Goal: Check status: Check status

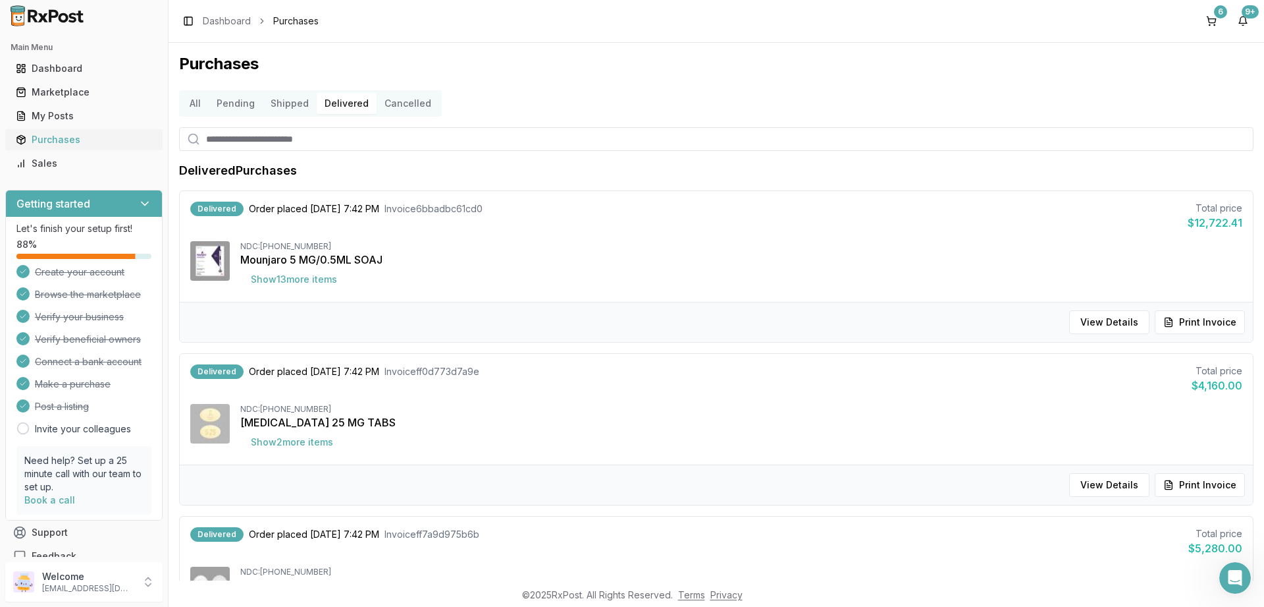
click at [54, 136] on div "Purchases" at bounding box center [84, 139] width 136 height 13
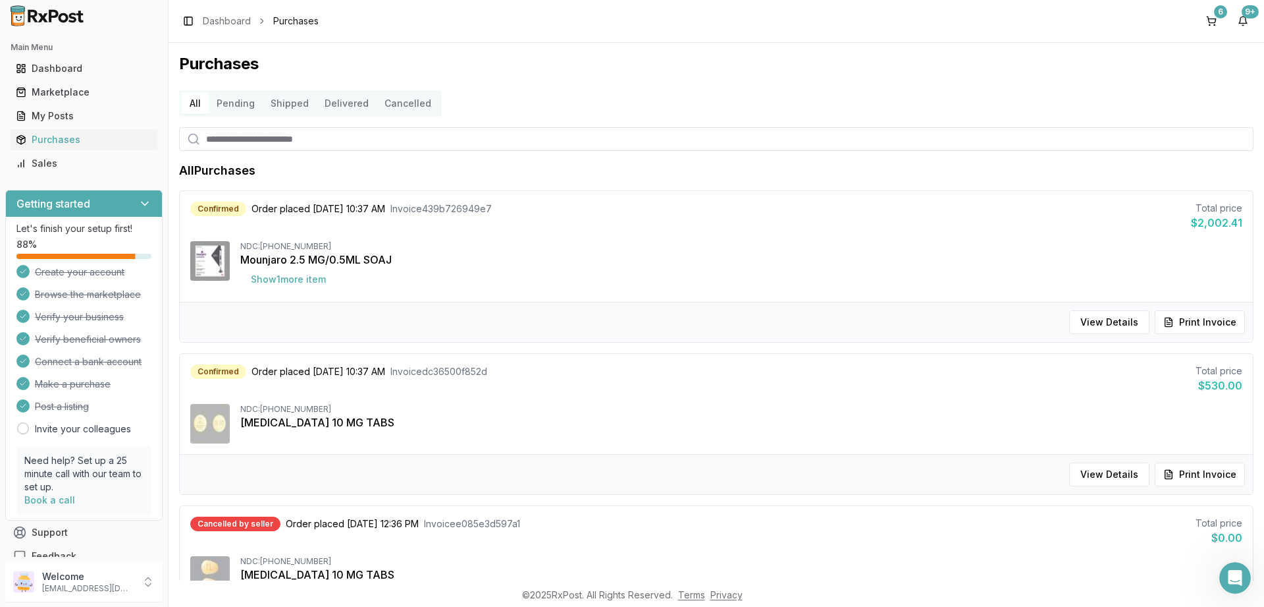
click at [290, 98] on button "Shipped" at bounding box center [290, 103] width 54 height 21
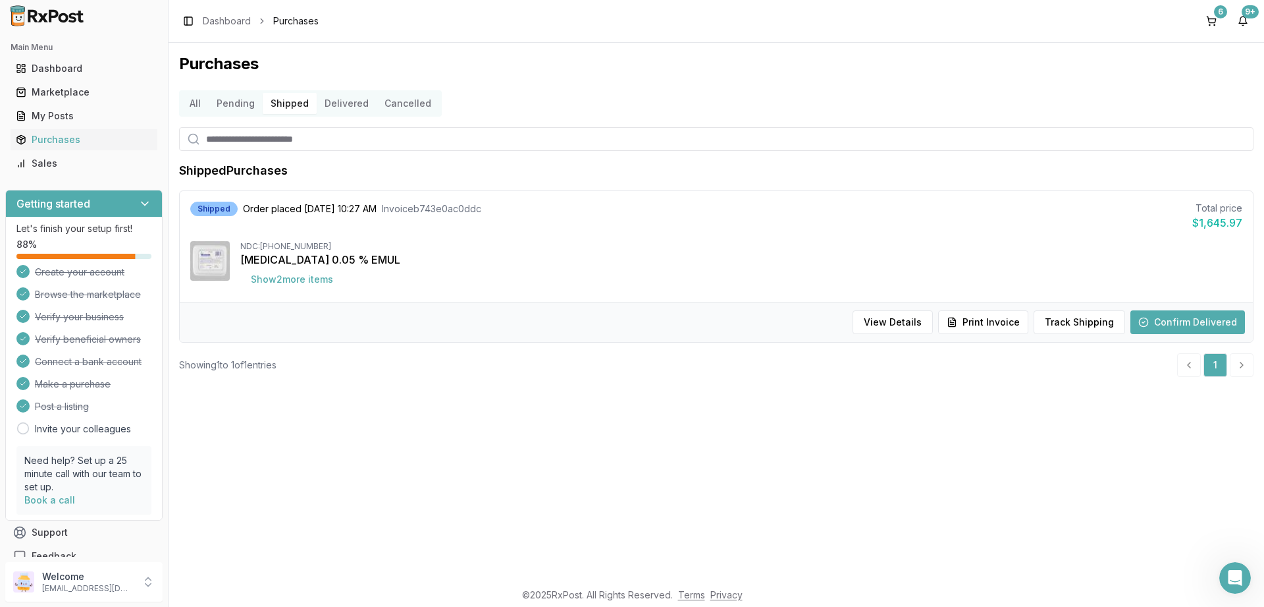
click at [329, 105] on button "Delivered" at bounding box center [347, 103] width 60 height 21
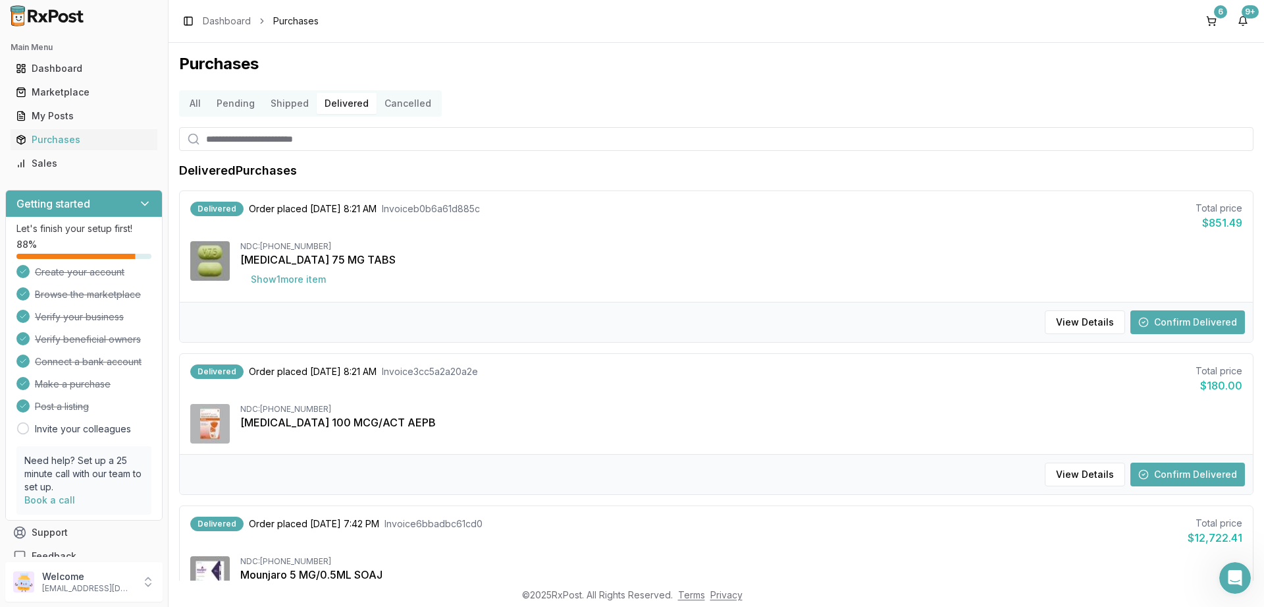
click at [1166, 321] on button "Confirm Delivered" at bounding box center [1188, 322] width 115 height 24
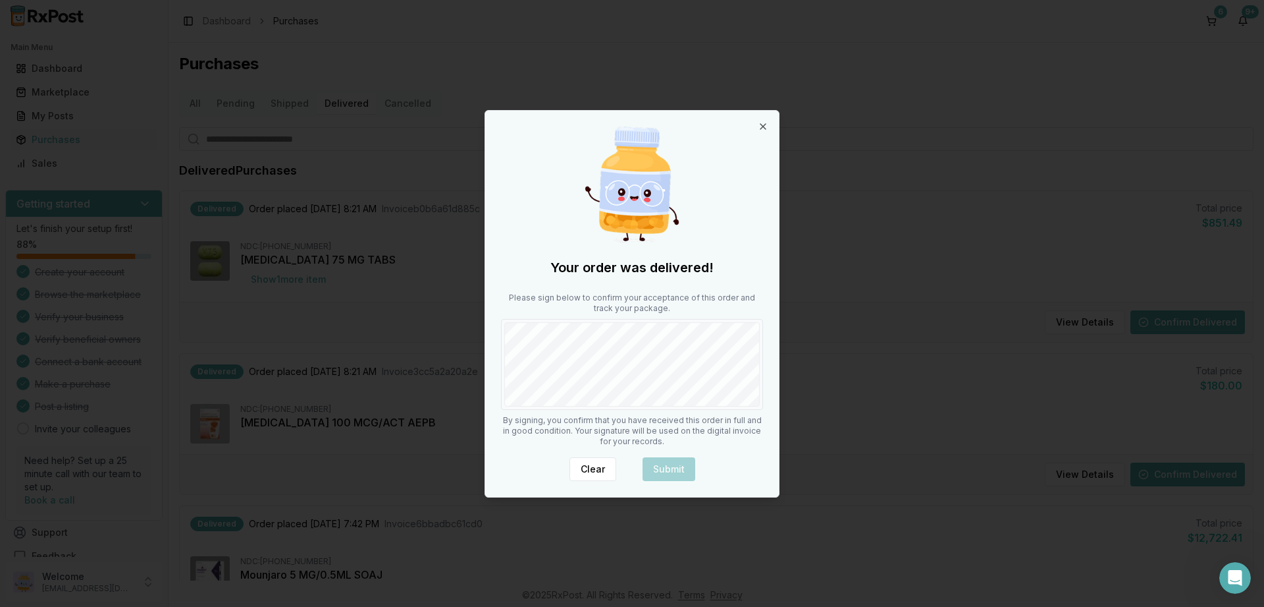
click at [786, 360] on body "Main Menu Dashboard Marketplace My Posts Purchases Sales Getting started Let's …" at bounding box center [632, 303] width 1264 height 607
click at [662, 475] on button "Submit" at bounding box center [669, 469] width 53 height 24
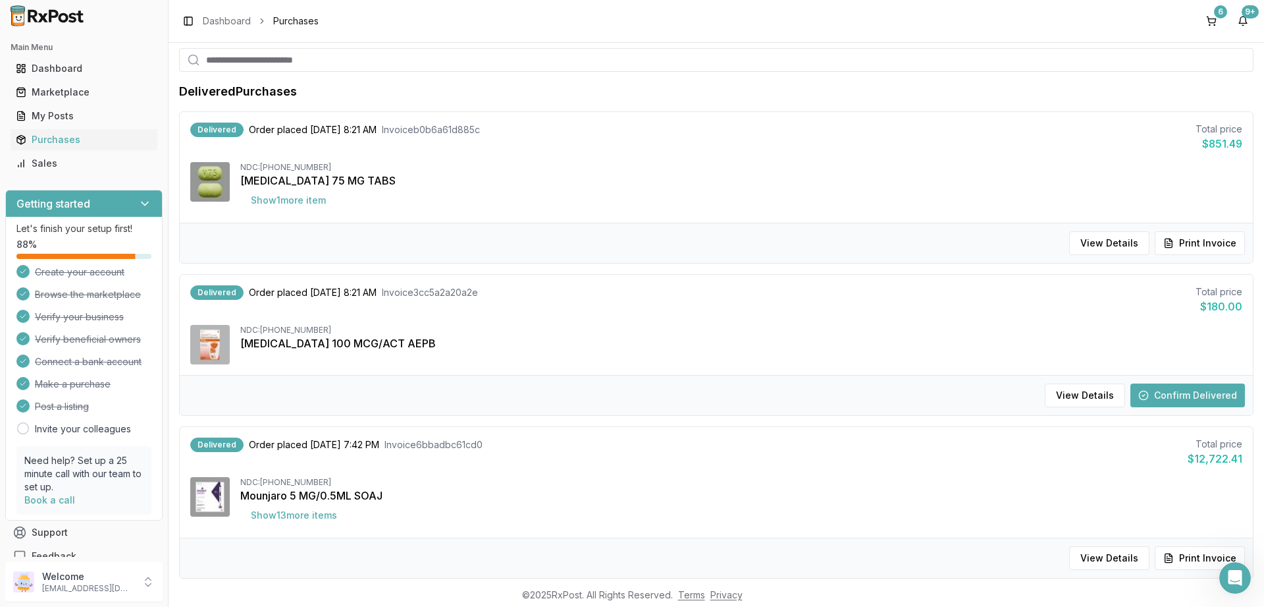
scroll to position [158, 0]
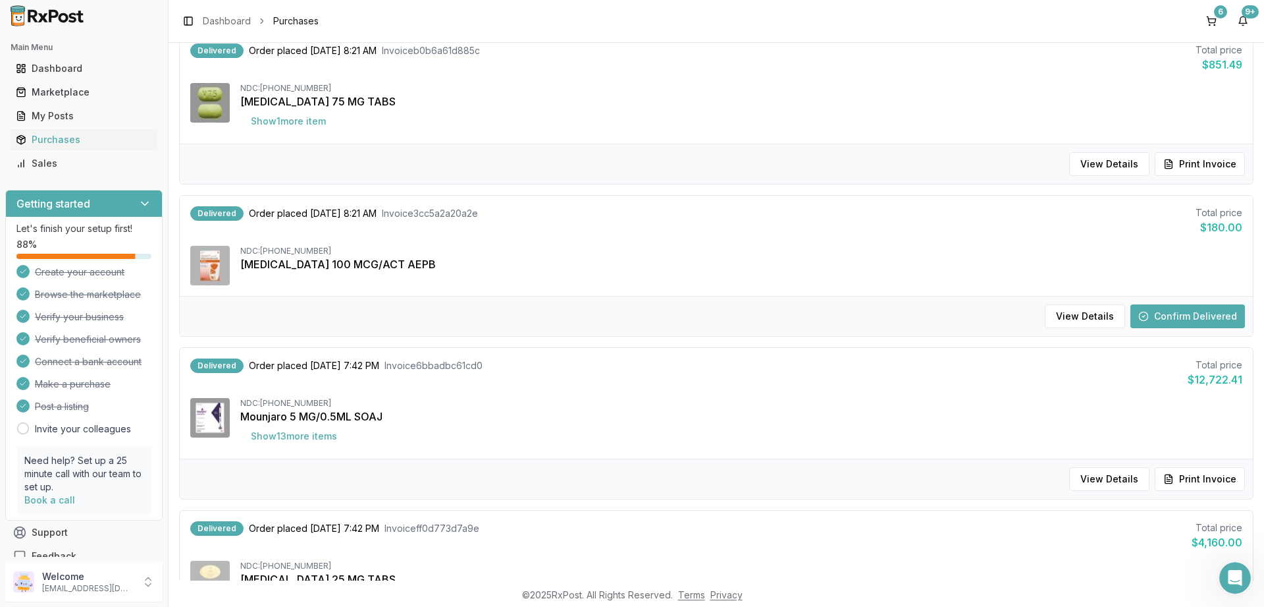
click at [1197, 315] on button "Confirm Delivered" at bounding box center [1188, 316] width 115 height 24
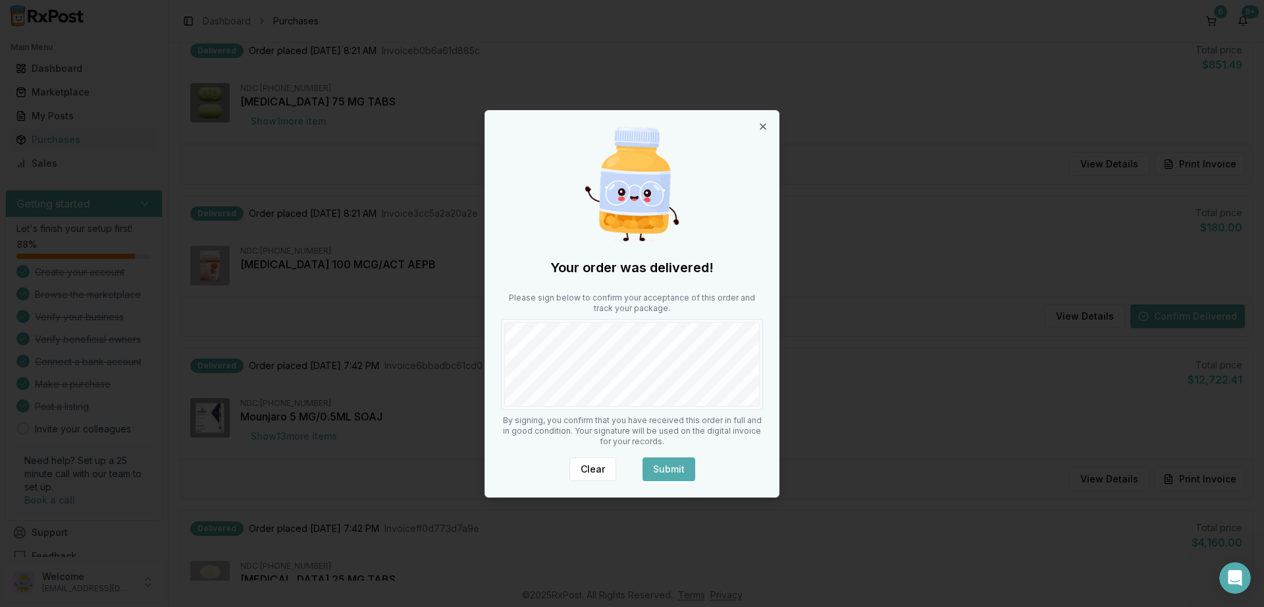
click at [678, 463] on button "Submit" at bounding box center [669, 469] width 53 height 24
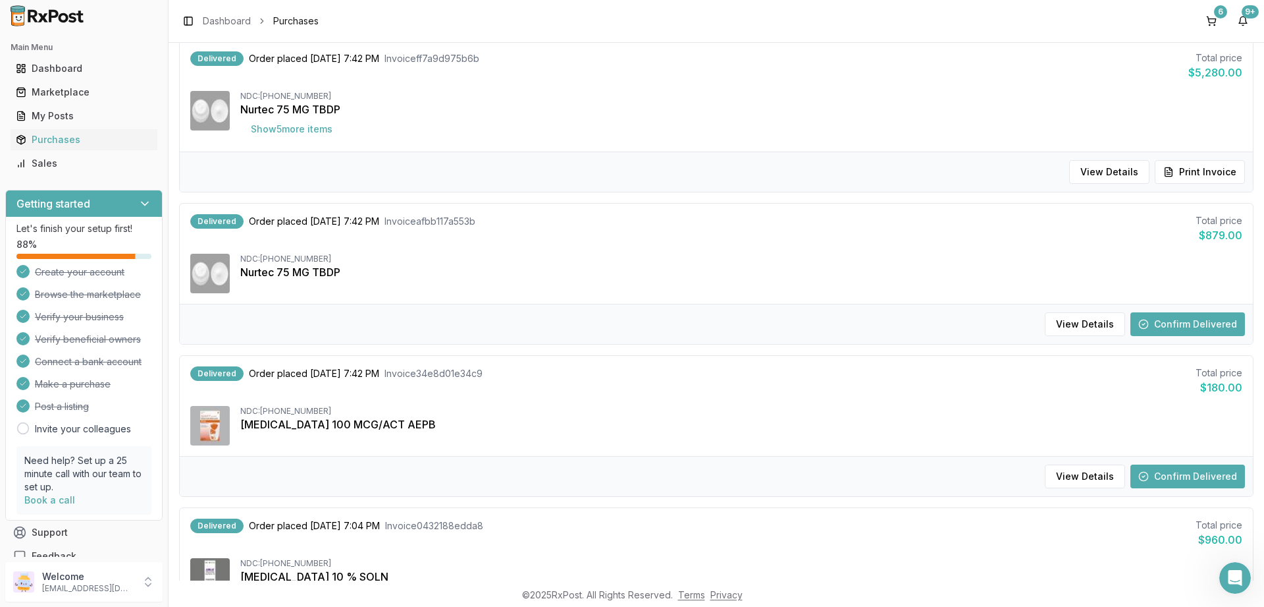
scroll to position [869, 0]
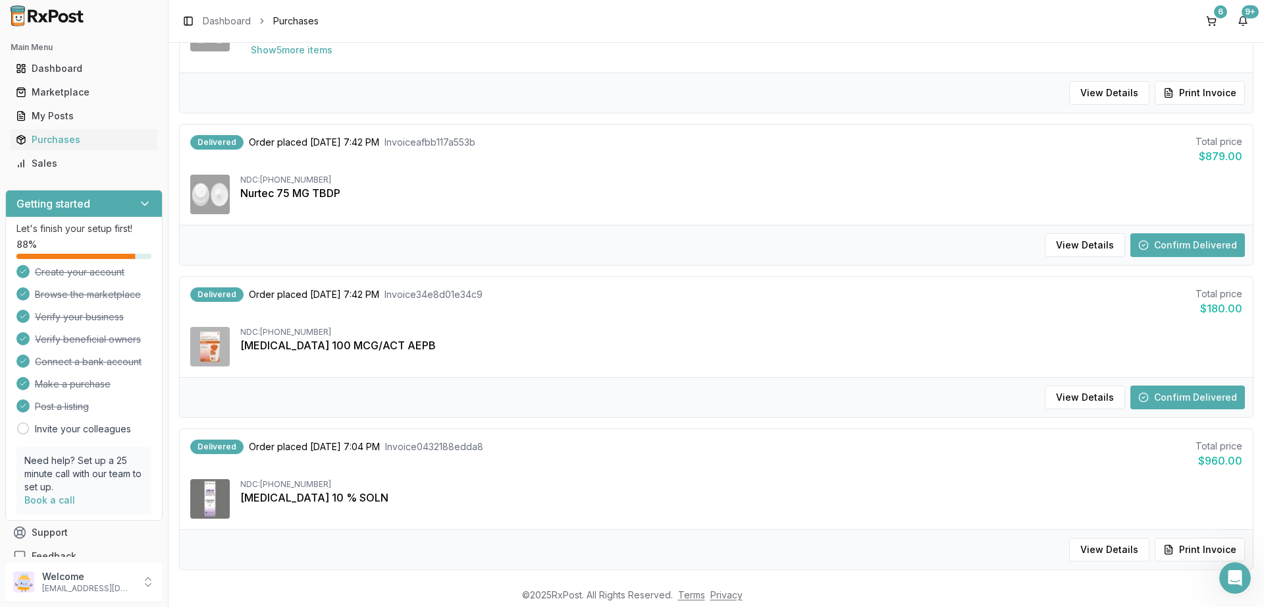
click at [1169, 241] on button "Confirm Delivered" at bounding box center [1188, 245] width 115 height 24
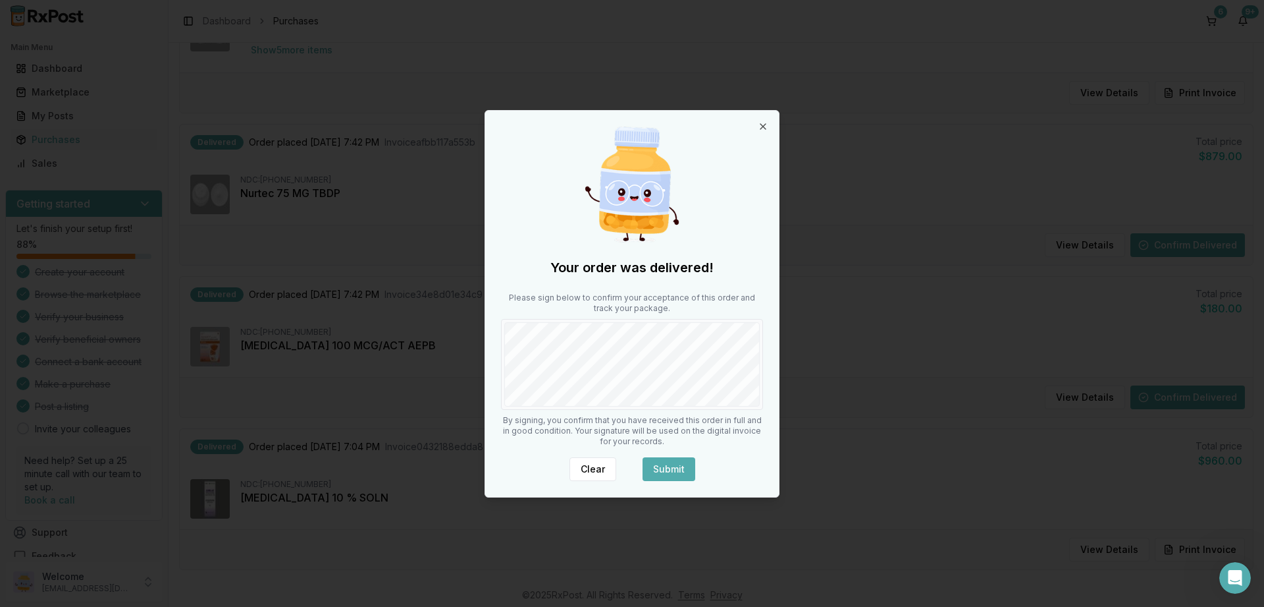
click at [666, 475] on button "Submit" at bounding box center [669, 469] width 53 height 24
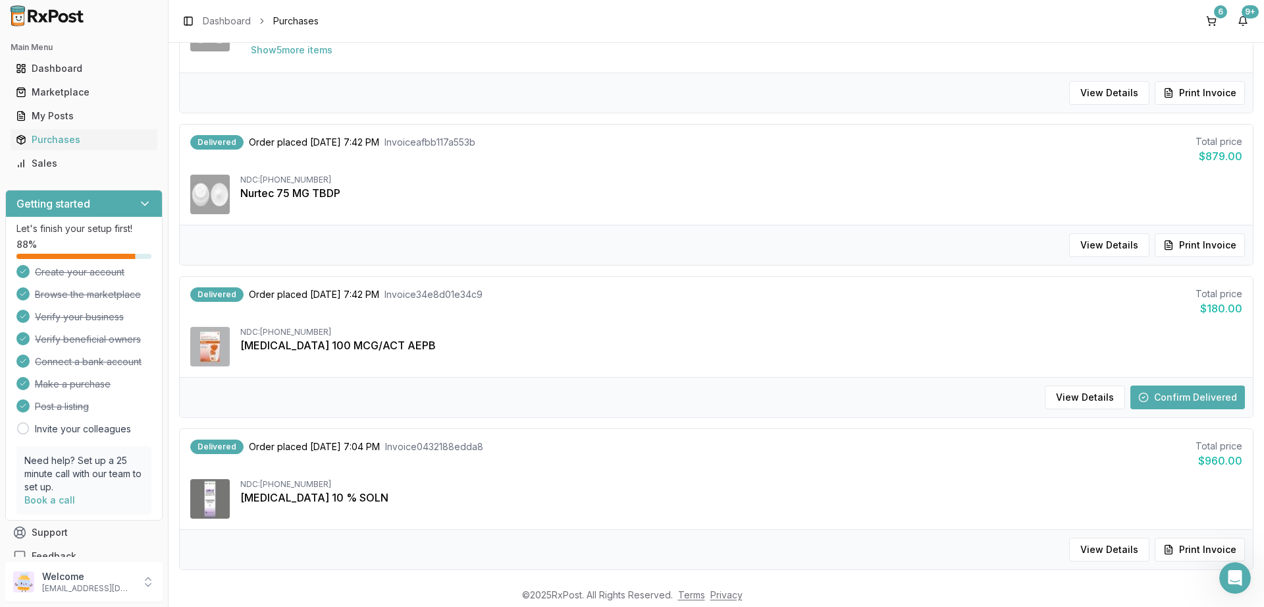
click at [1175, 398] on button "Confirm Delivered" at bounding box center [1188, 397] width 115 height 24
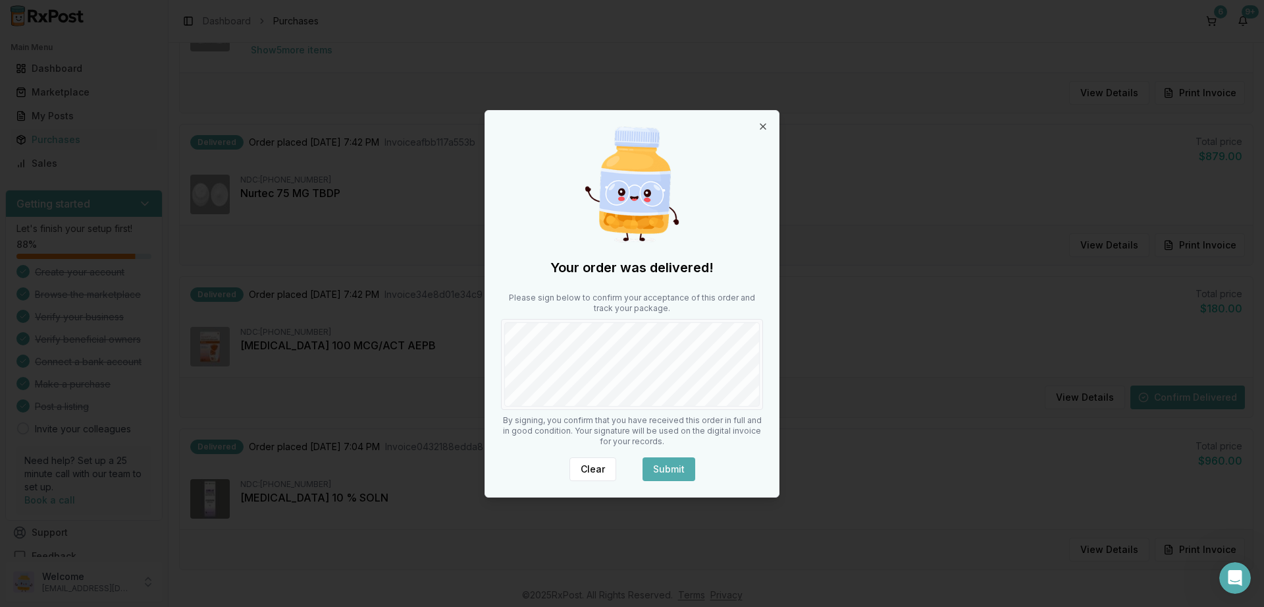
click at [670, 471] on button "Submit" at bounding box center [669, 469] width 53 height 24
